Goal: Task Accomplishment & Management: Use online tool/utility

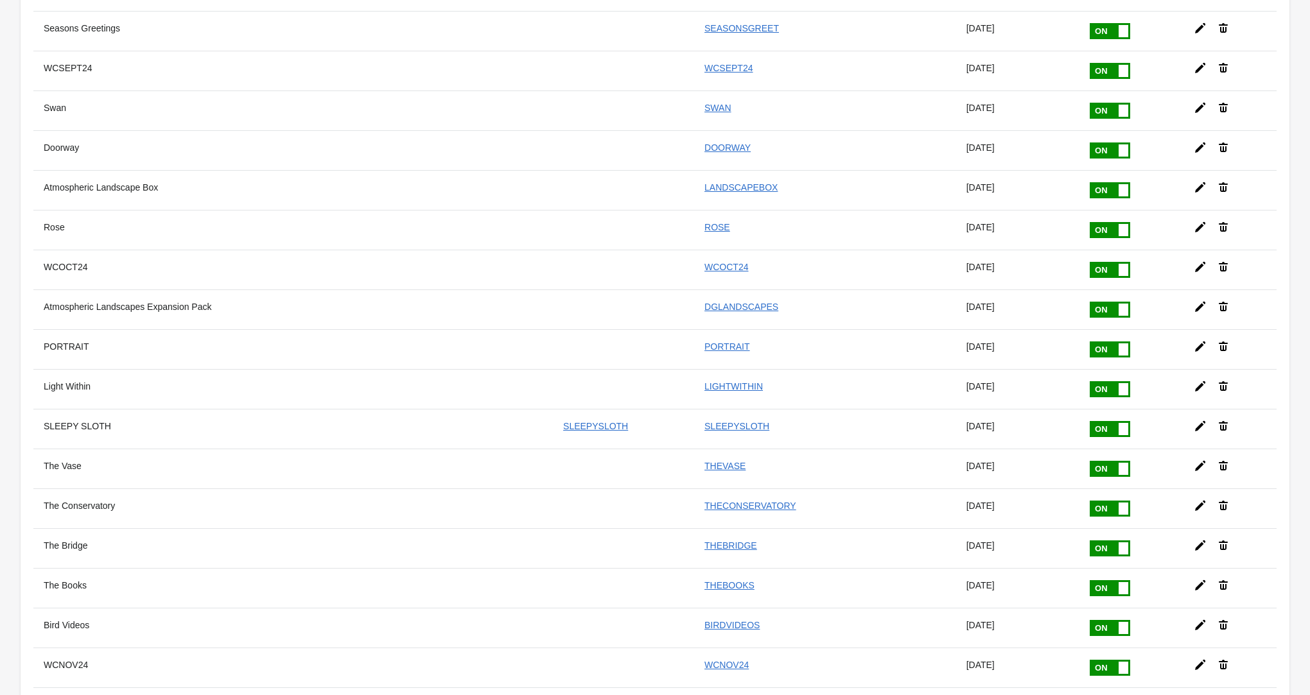
scroll to position [9265, 0]
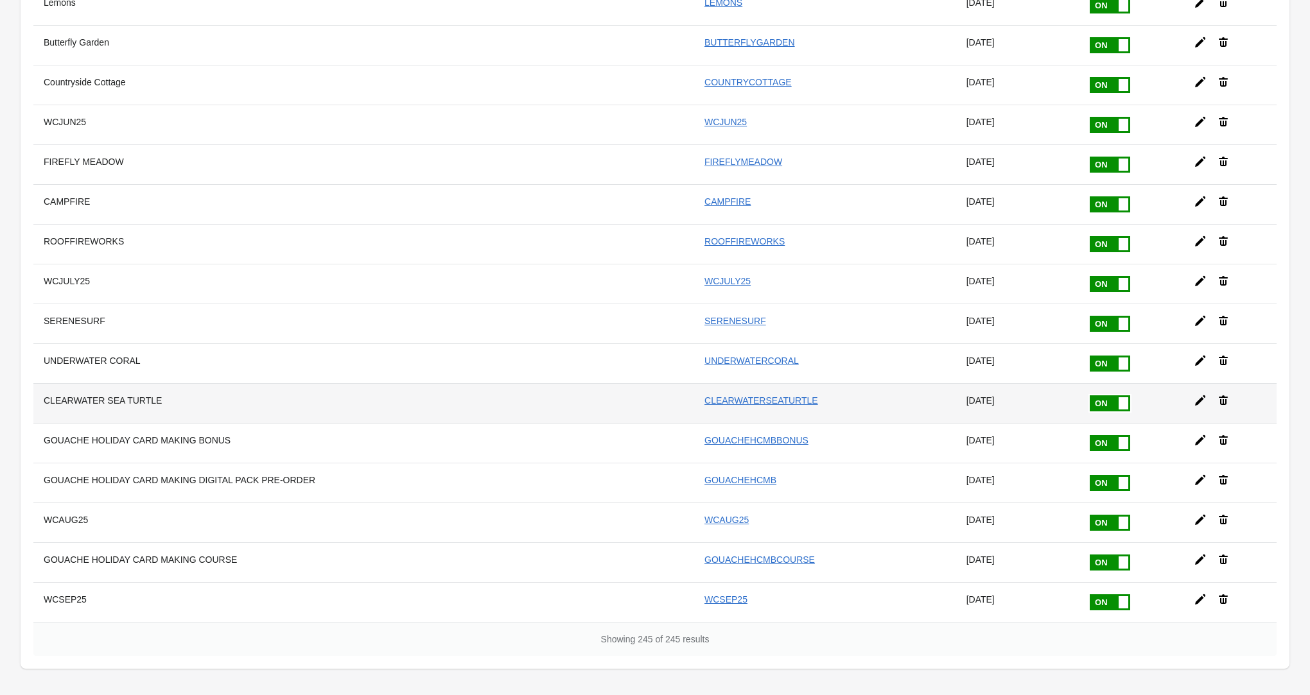
click at [1197, 394] on icon at bounding box center [1200, 400] width 13 height 13
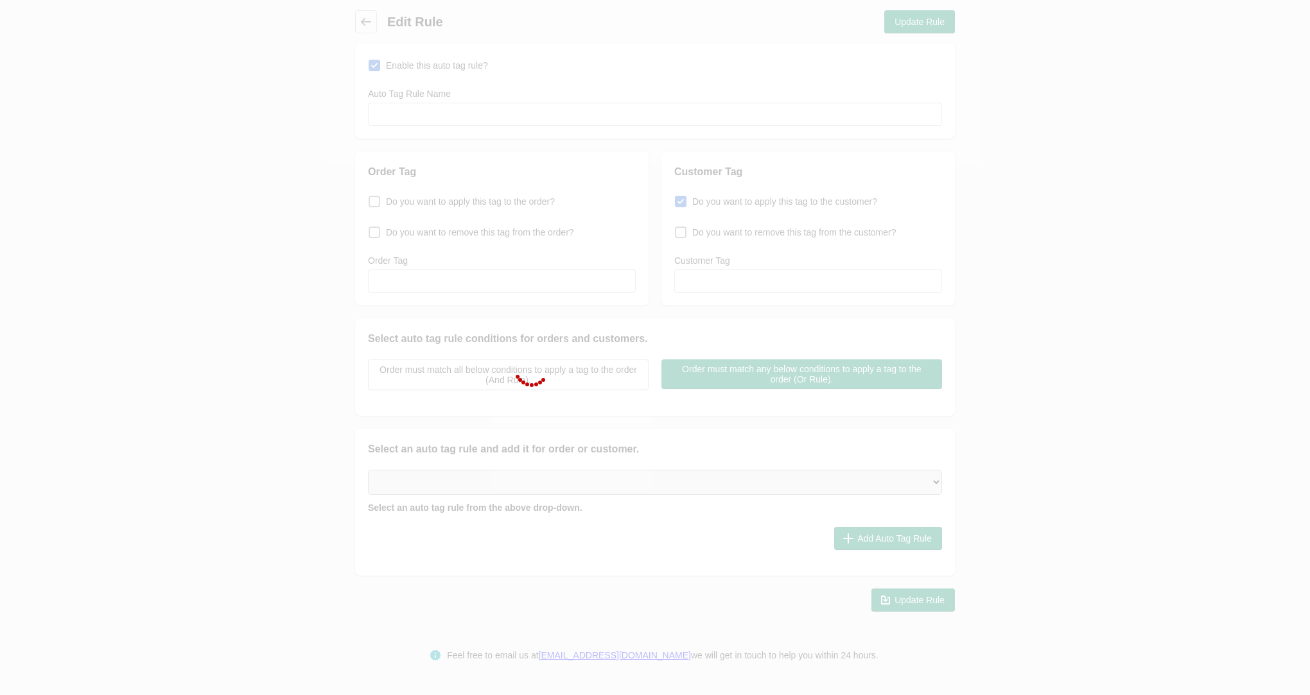
type input "CLEARWATER SEA TURTLE"
checkbox input "true"
type input "CLEARWATERSEATURTLE"
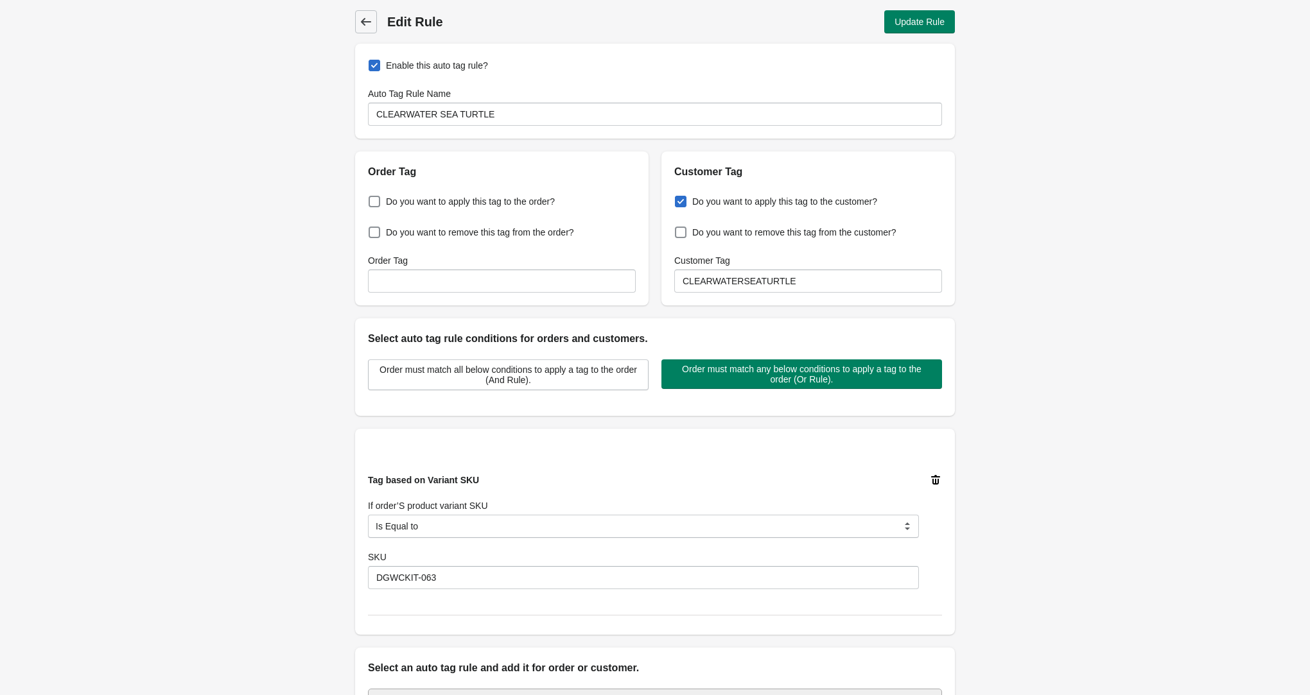
click at [370, 21] on icon at bounding box center [366, 21] width 13 height 13
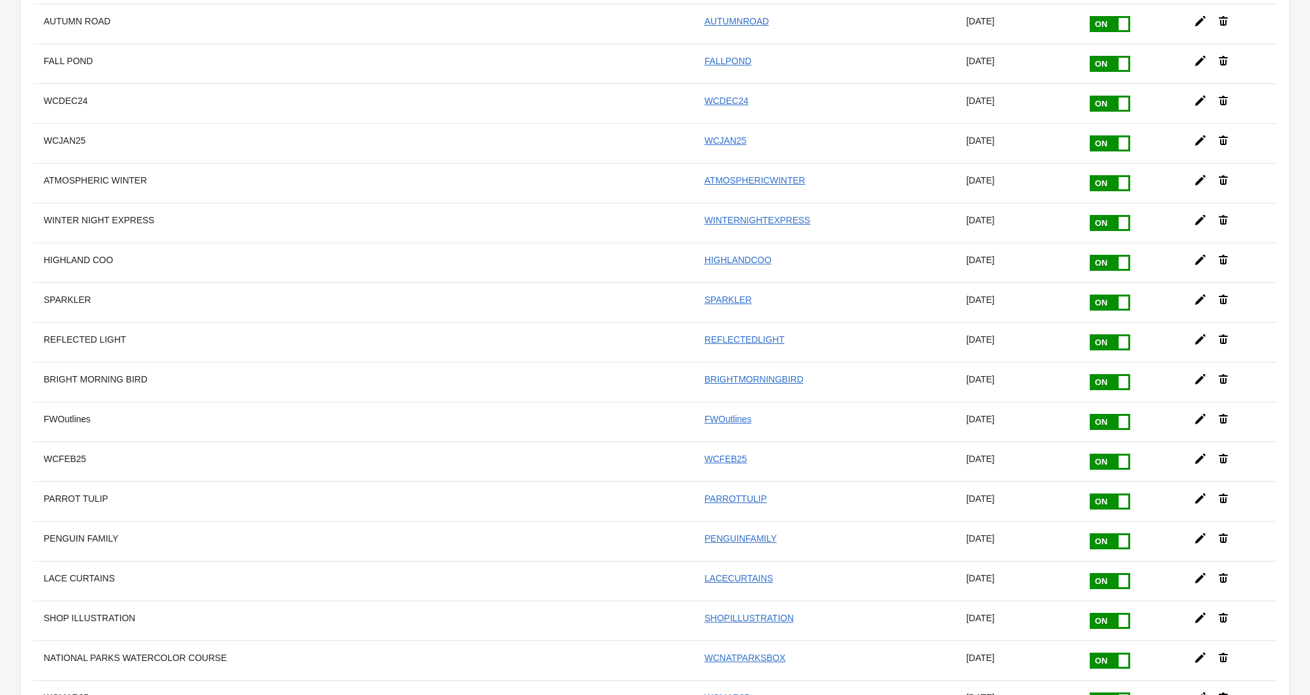
scroll to position [9265, 0]
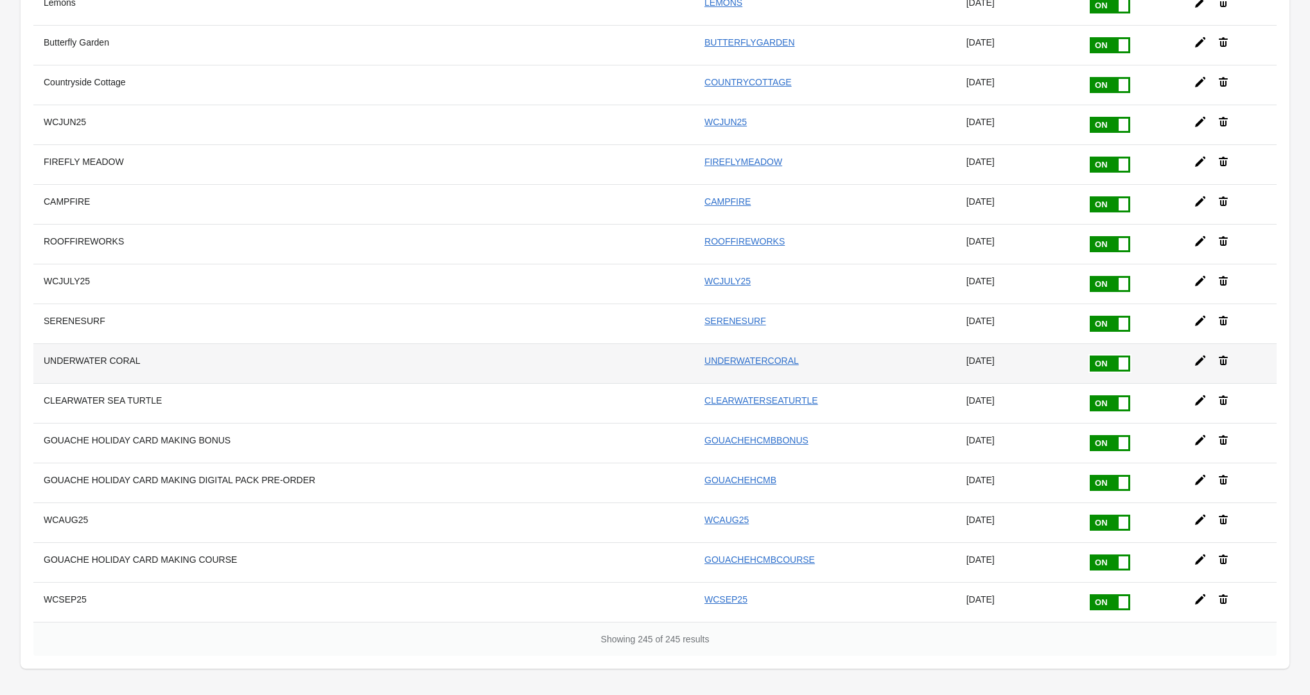
click at [1194, 354] on icon at bounding box center [1200, 360] width 13 height 13
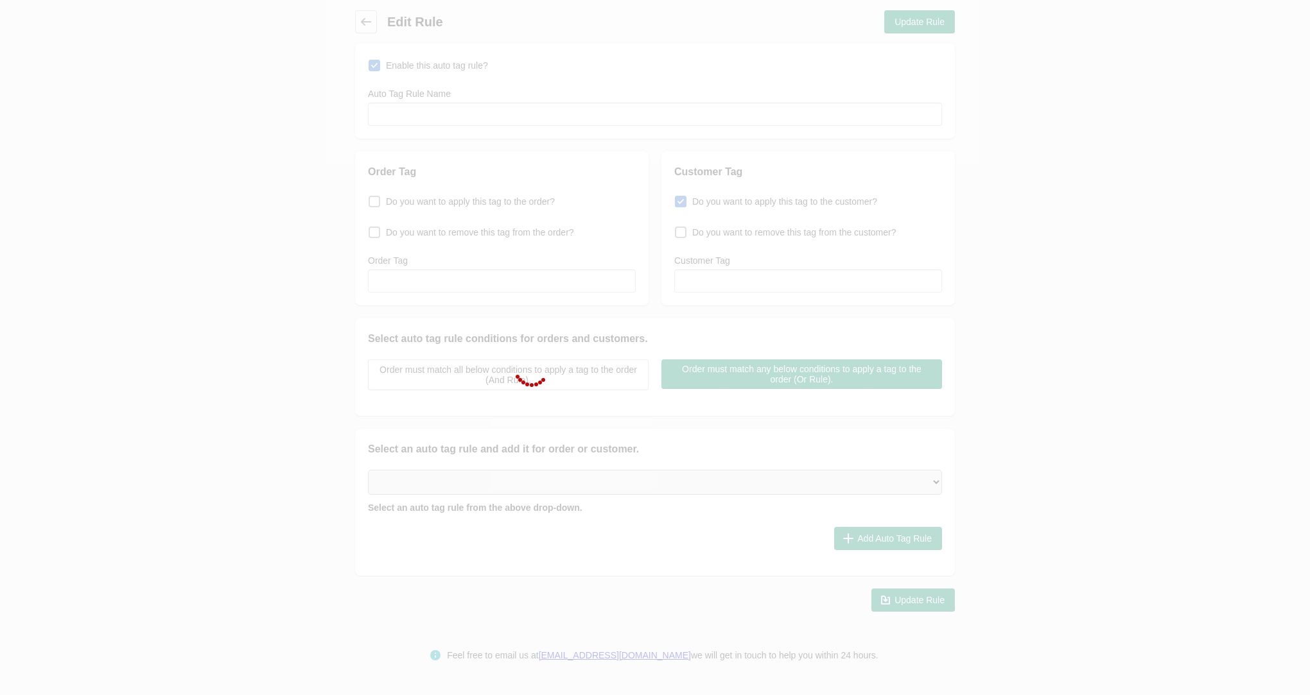
type input "UNDERWATER CORAL"
checkbox input "true"
type input "UNDERWATERCORAL"
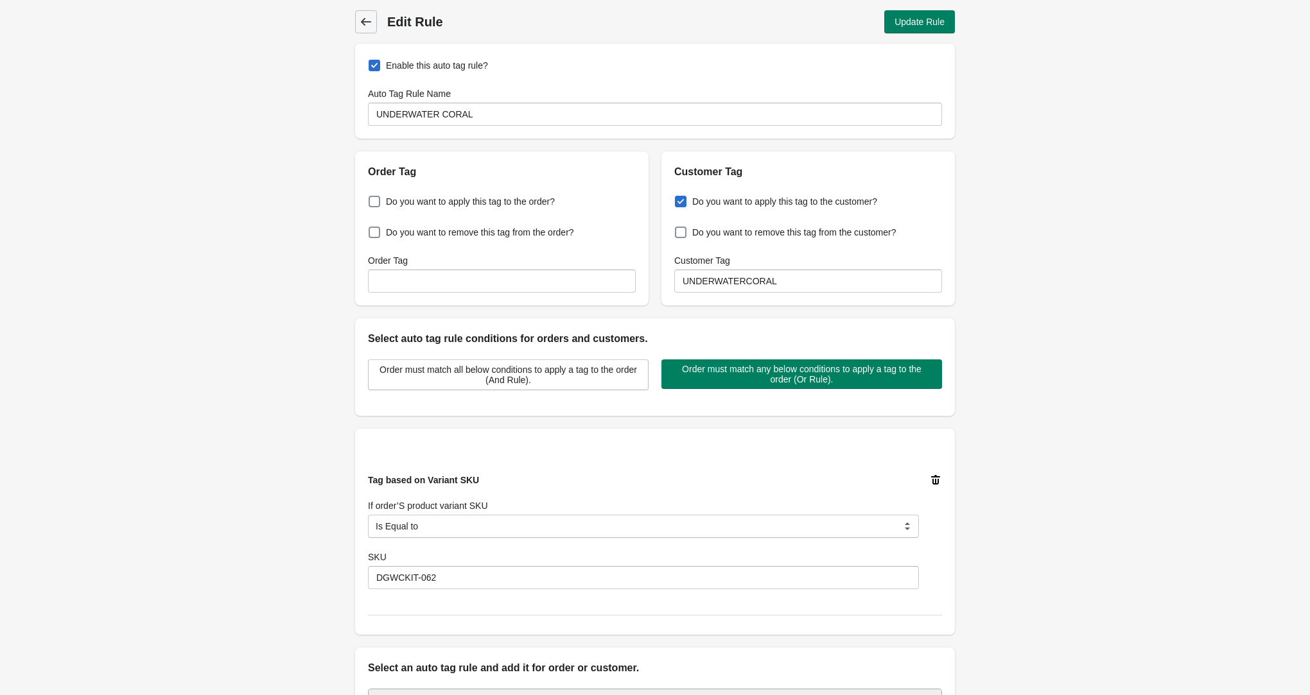
click at [358, 22] on span "Back" at bounding box center [366, 22] width 18 height 18
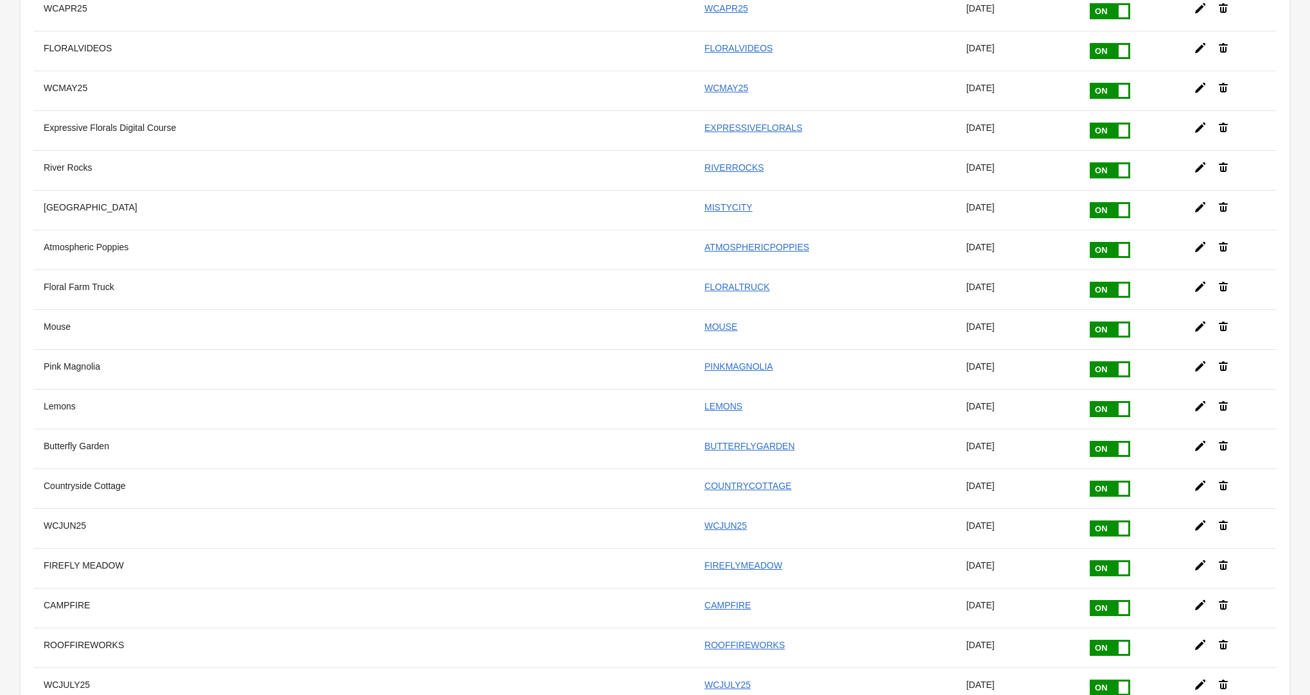
scroll to position [9265, 0]
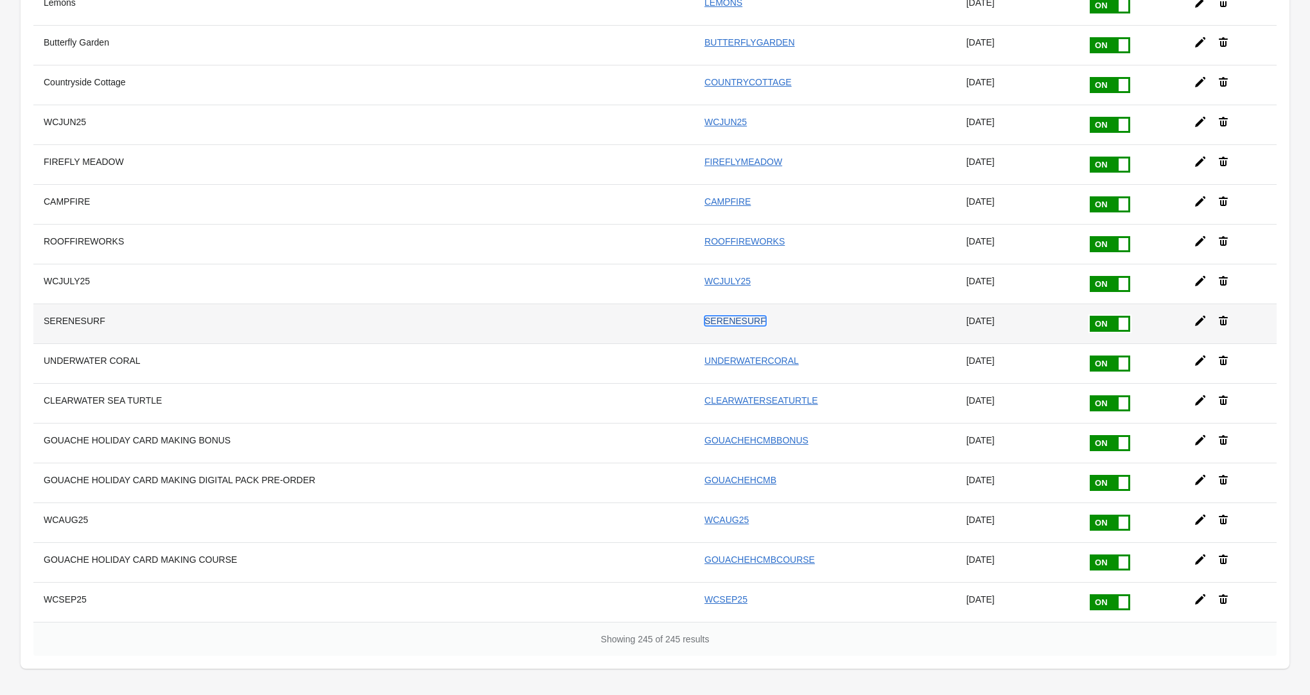
click at [709, 316] on link "SERENESURF" at bounding box center [735, 321] width 62 height 10
click at [1194, 315] on icon at bounding box center [1200, 321] width 13 height 13
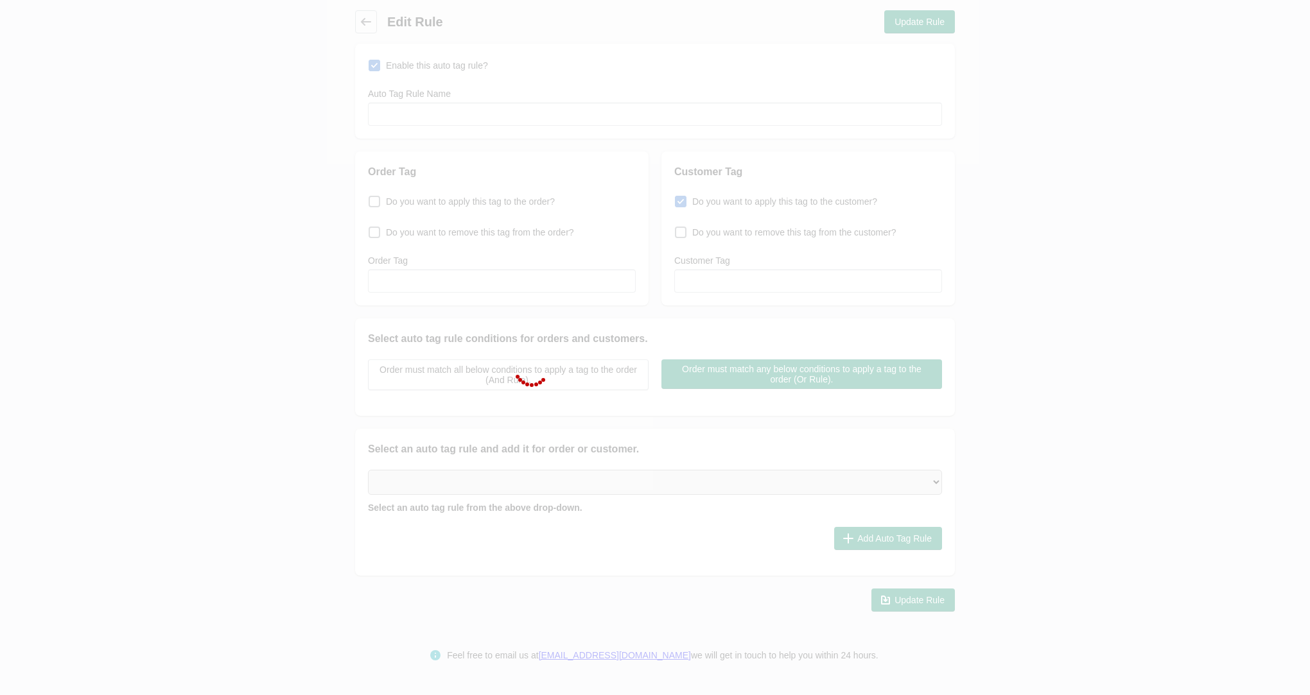
type input "SERENESURF"
checkbox input "true"
type input "SERENESURF"
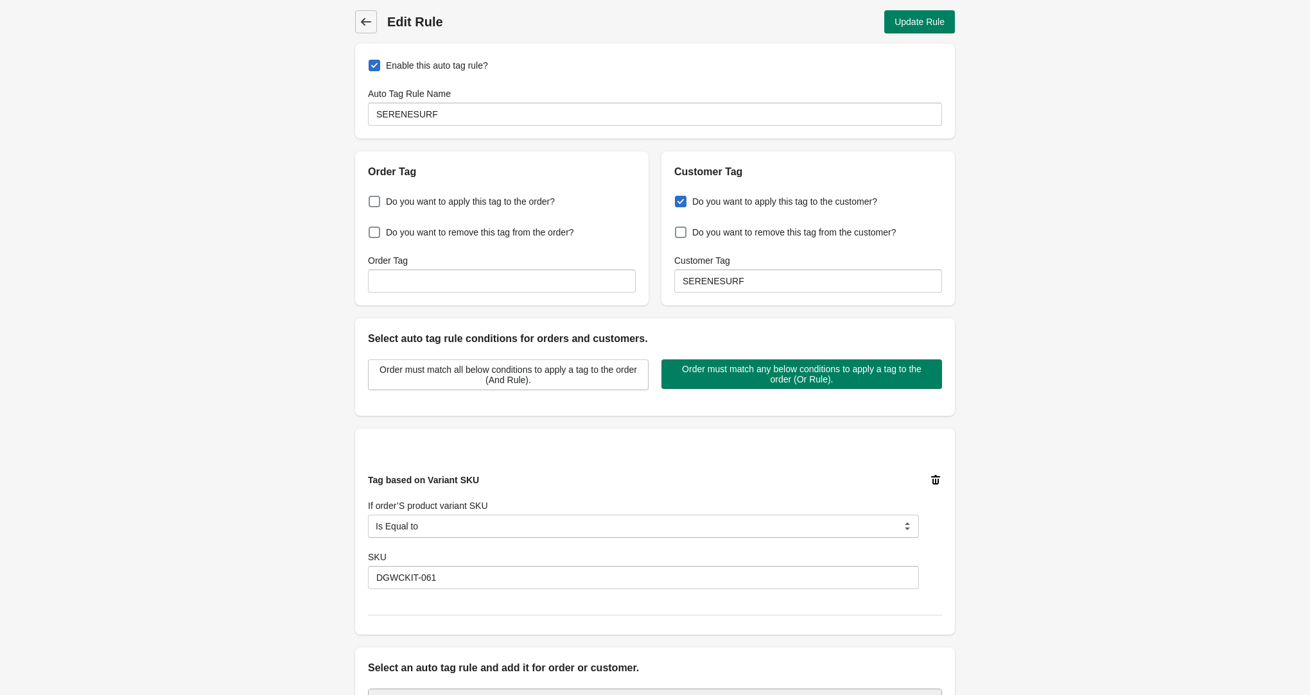
click at [368, 27] on icon at bounding box center [366, 21] width 13 height 13
